Goal: Information Seeking & Learning: Learn about a topic

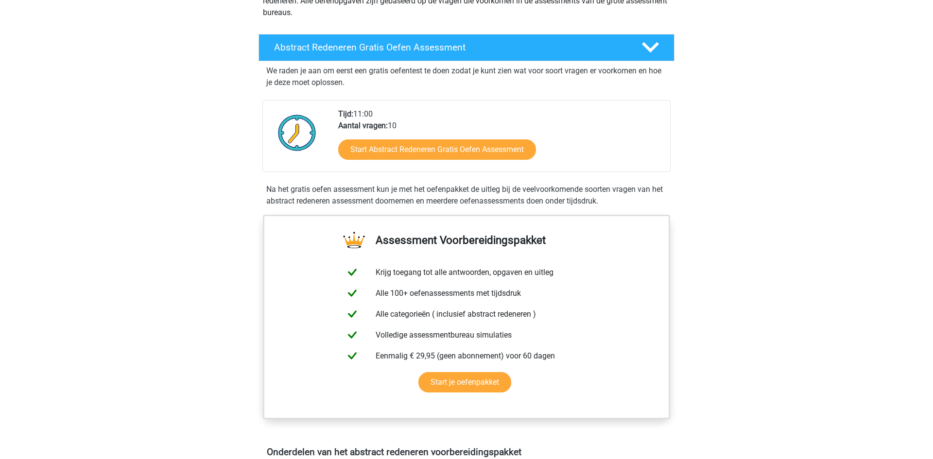
scroll to position [153, 0]
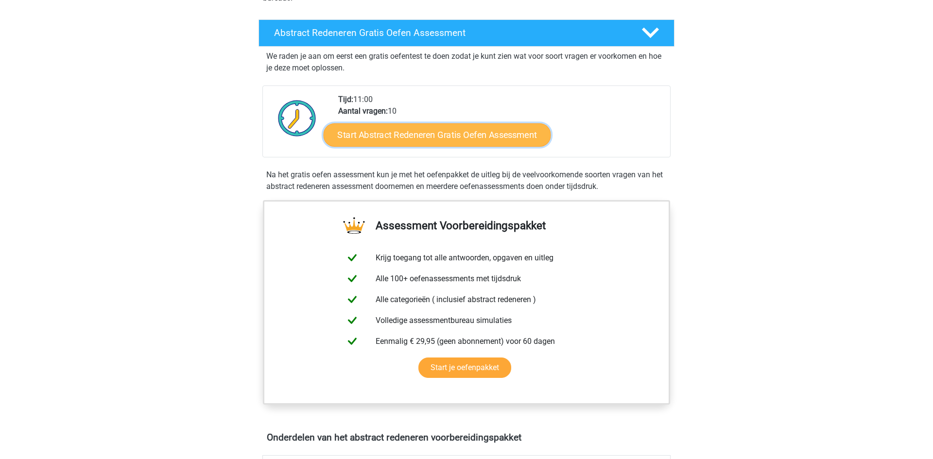
click at [462, 143] on link "Start Abstract Redeneren Gratis Oefen Assessment" at bounding box center [437, 134] width 227 height 23
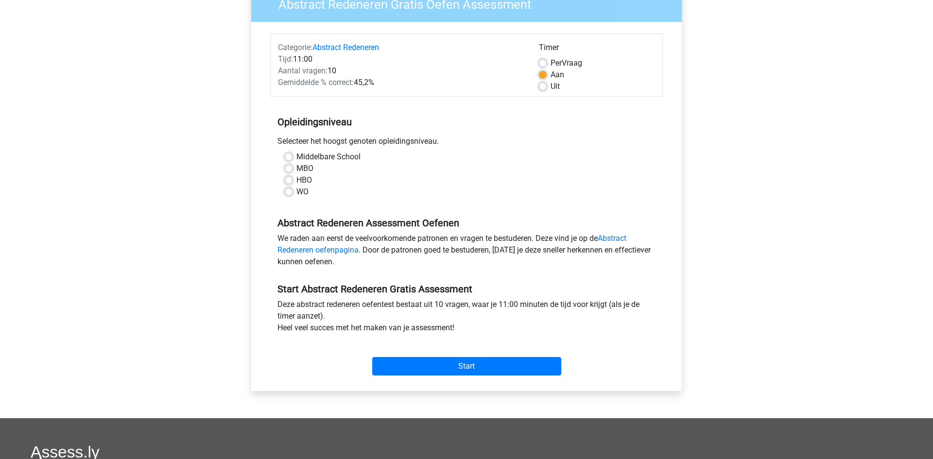
scroll to position [93, 0]
click at [296, 178] on label "HBO" at bounding box center [304, 180] width 16 height 12
click at [290, 178] on input "HBO" at bounding box center [289, 179] width 8 height 10
radio input "true"
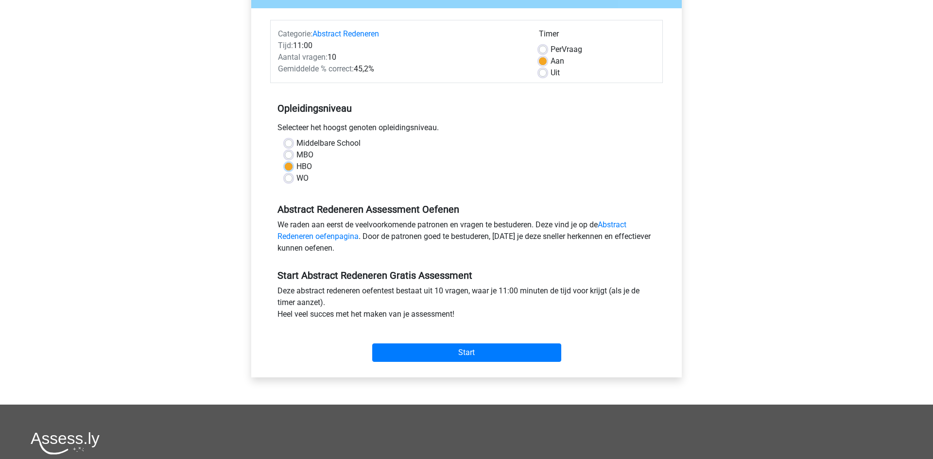
scroll to position [158, 0]
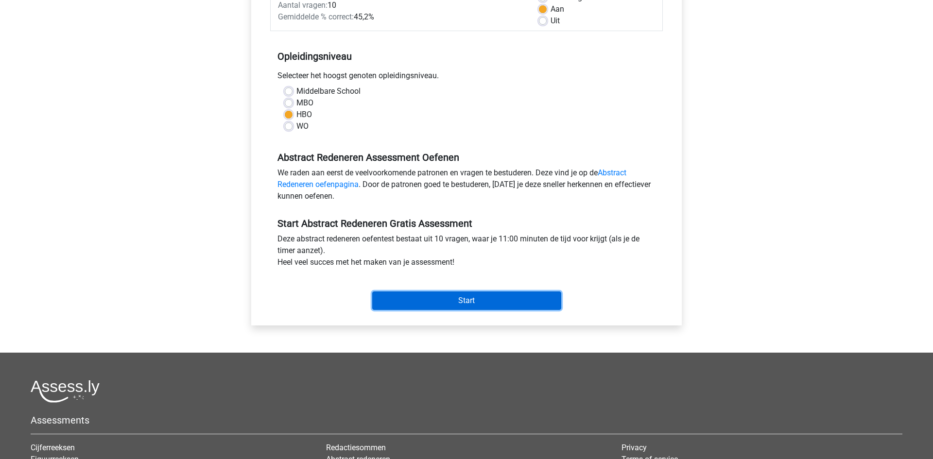
click at [452, 300] on input "Start" at bounding box center [466, 301] width 189 height 18
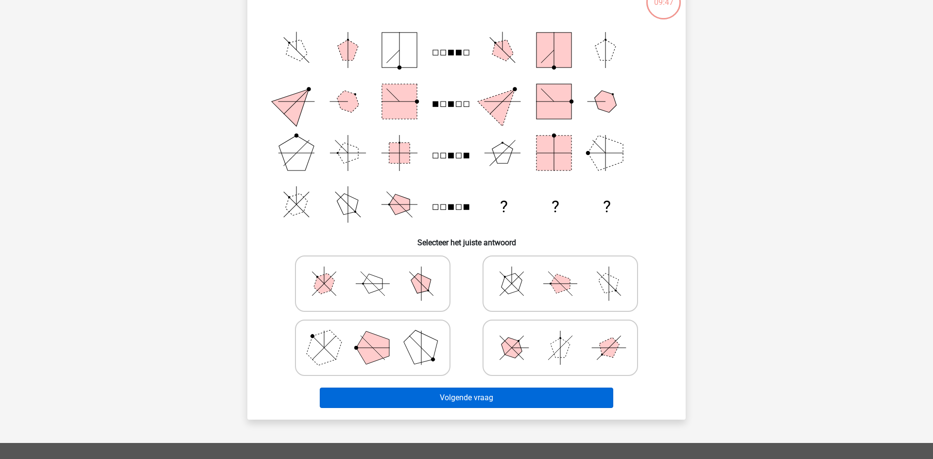
scroll to position [126, 0]
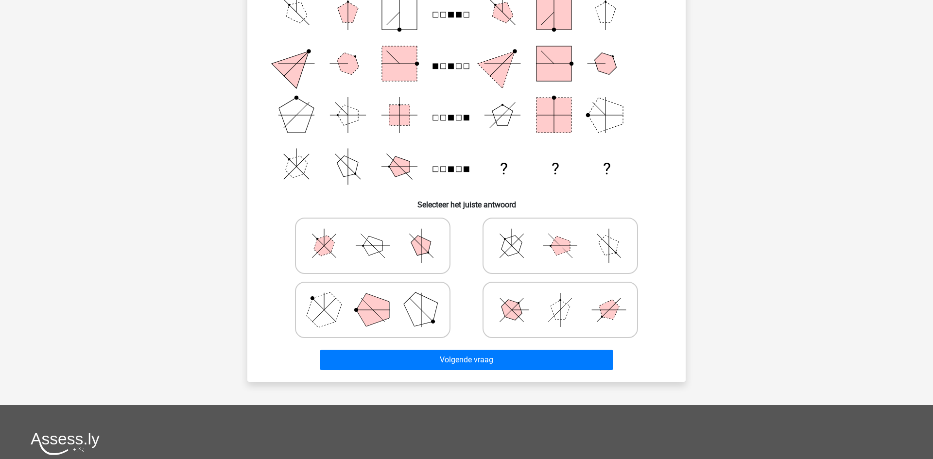
click at [387, 251] on icon at bounding box center [373, 246] width 146 height 49
click at [379, 234] on input "radio" at bounding box center [376, 230] width 6 height 6
radio input "true"
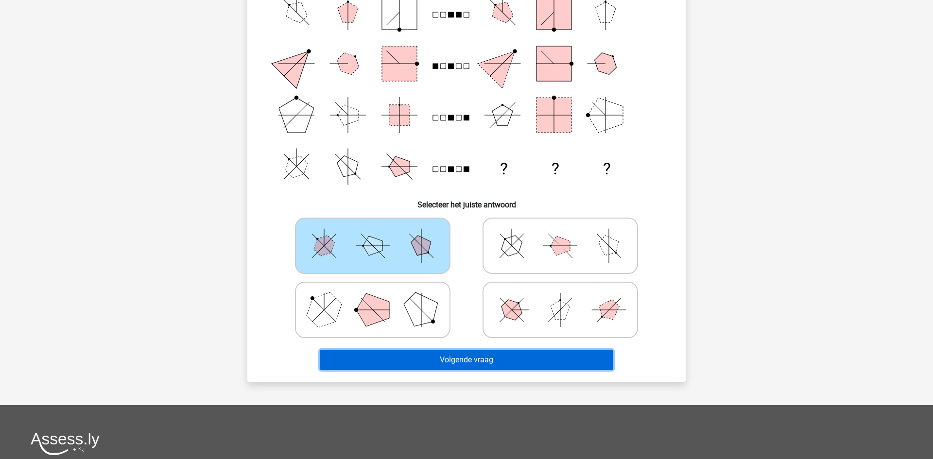
click at [477, 363] on button "Volgende vraag" at bounding box center [467, 360] width 294 height 20
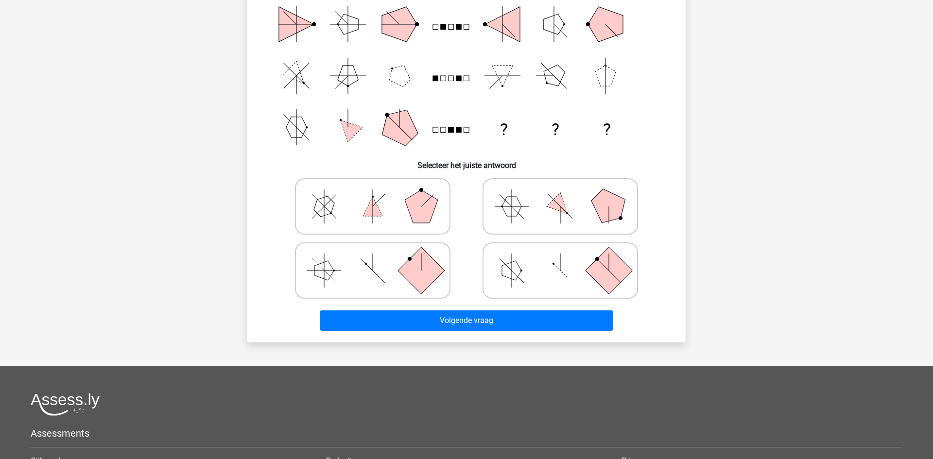
scroll to position [193, 0]
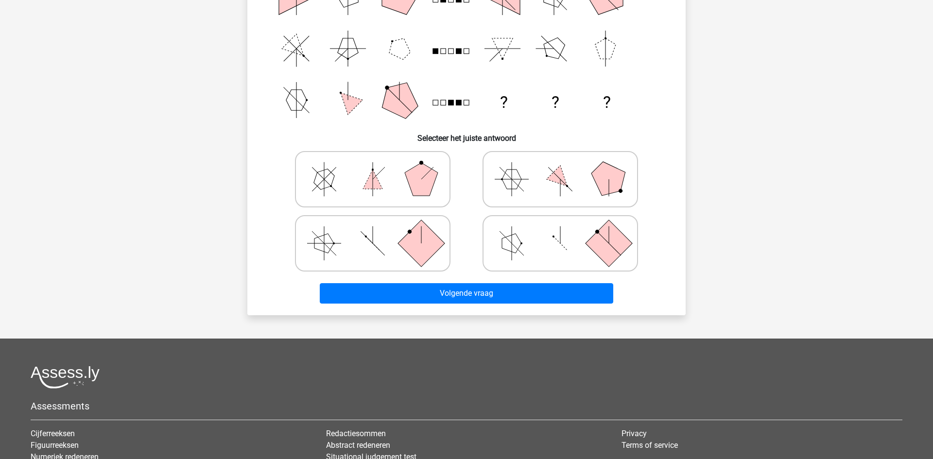
click at [535, 185] on icon at bounding box center [560, 179] width 146 height 49
click at [560, 167] on input "radio" at bounding box center [563, 164] width 6 height 6
radio input "true"
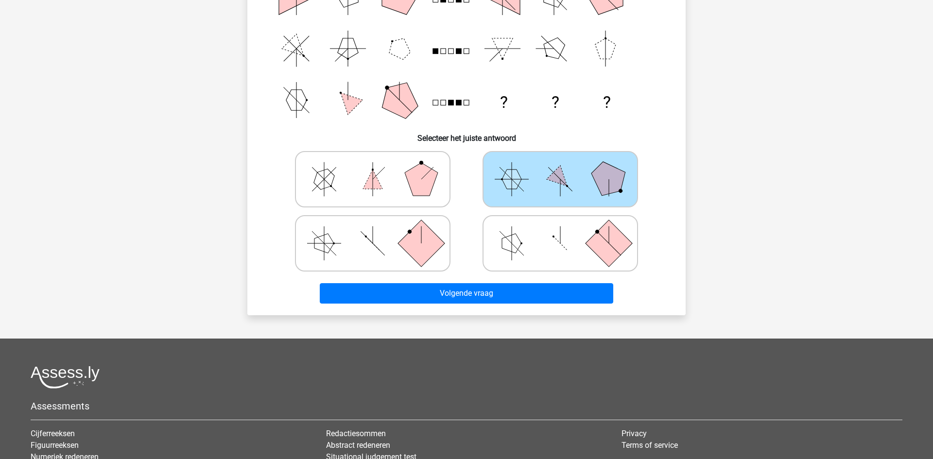
click at [507, 280] on div "Volgende vraag" at bounding box center [466, 292] width 407 height 32
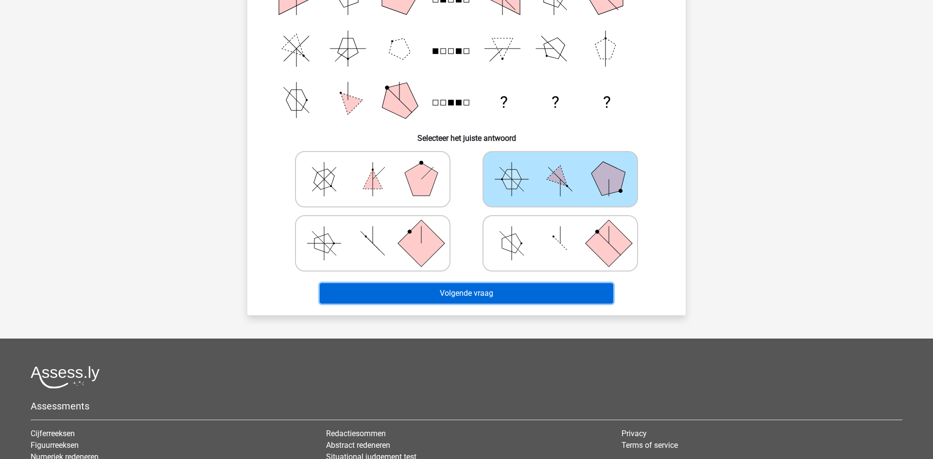
click at [504, 292] on button "Volgende vraag" at bounding box center [467, 293] width 294 height 20
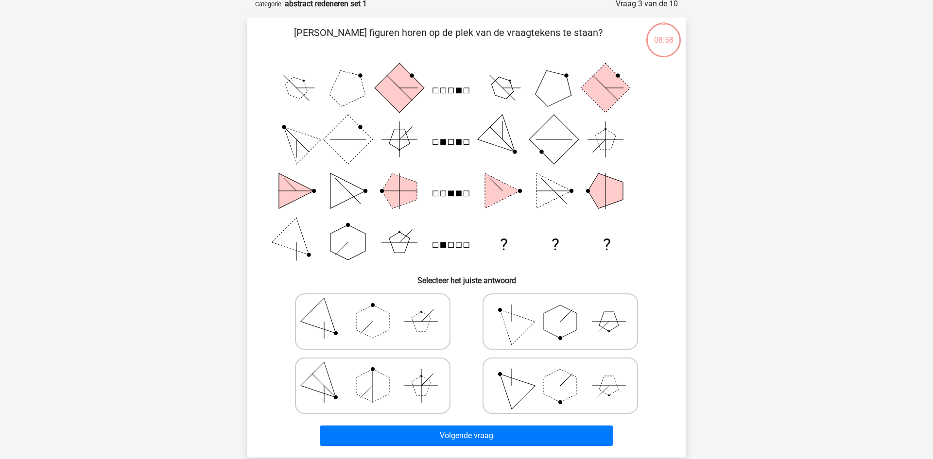
scroll to position [49, 0]
